Goal: Navigation & Orientation: Find specific page/section

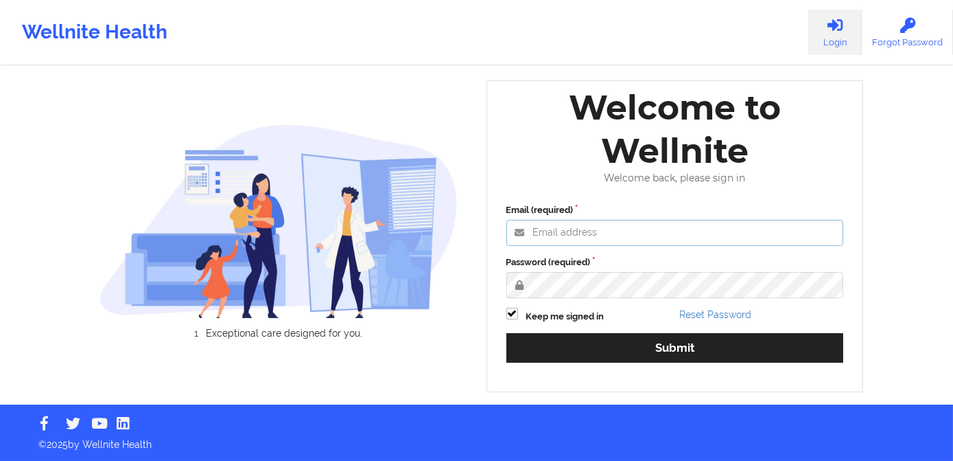
type input "[PERSON_NAME][EMAIL_ADDRESS][DOMAIN_NAME]"
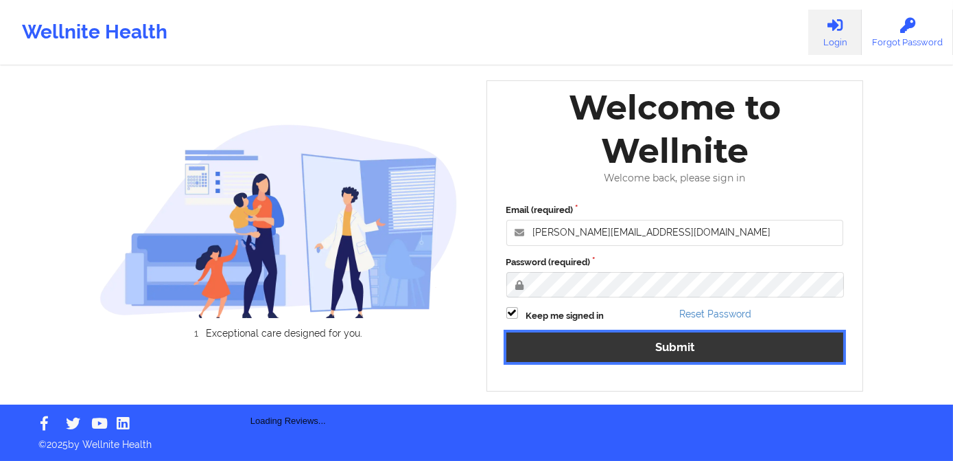
click at [599, 341] on button "Submit" at bounding box center [676, 347] width 338 height 30
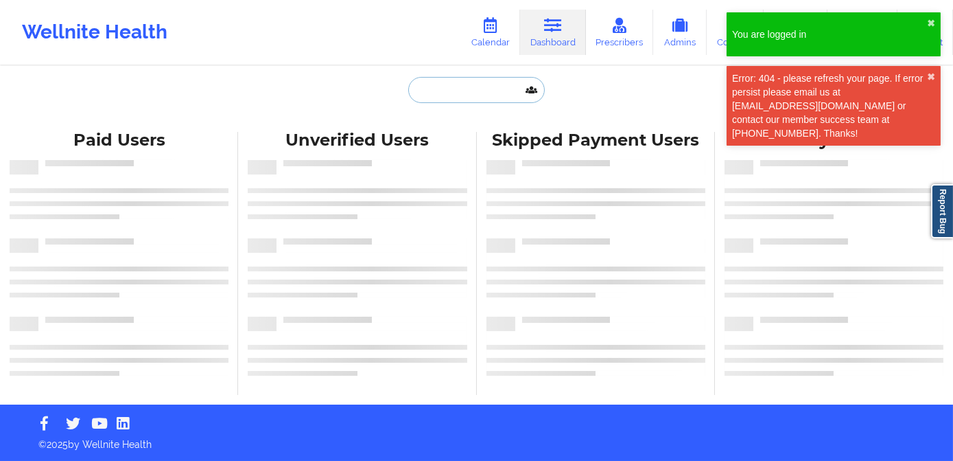
click at [464, 93] on input "text" at bounding box center [476, 90] width 136 height 26
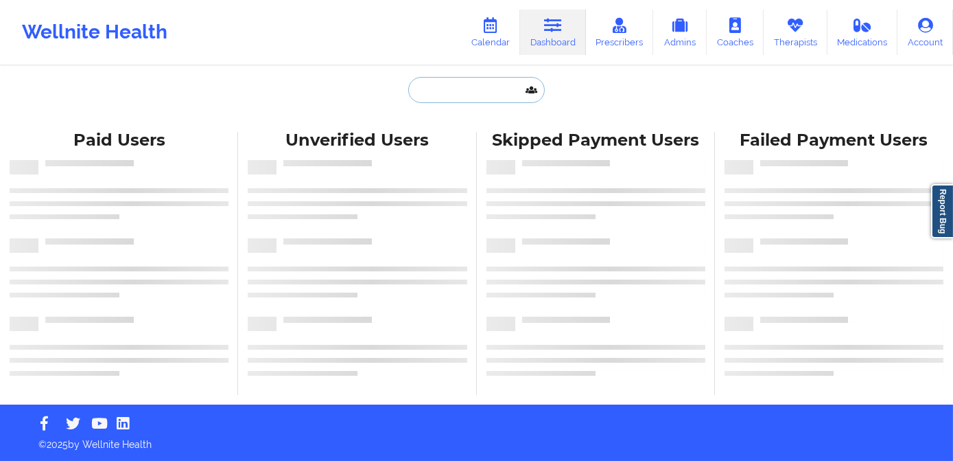
click at [472, 85] on input "text" at bounding box center [476, 90] width 136 height 26
click at [483, 83] on input "text" at bounding box center [476, 90] width 136 height 26
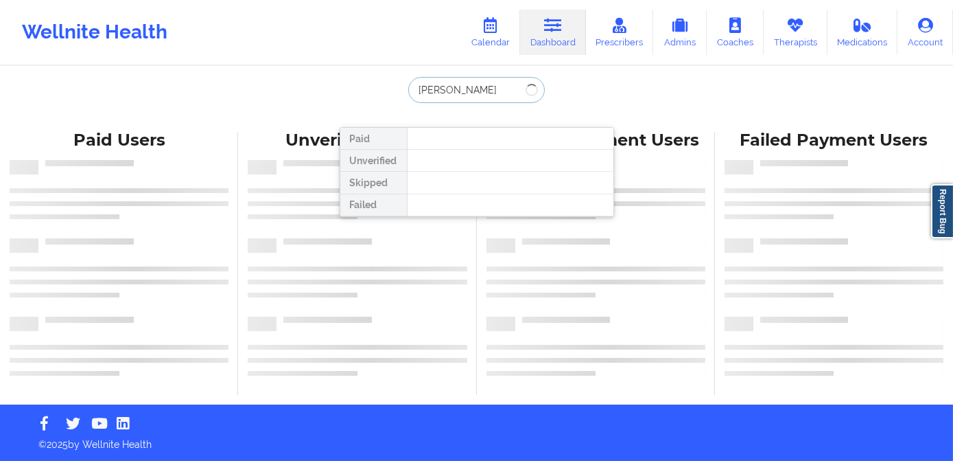
type input "[PERSON_NAME]"
